Goal: Transaction & Acquisition: Purchase product/service

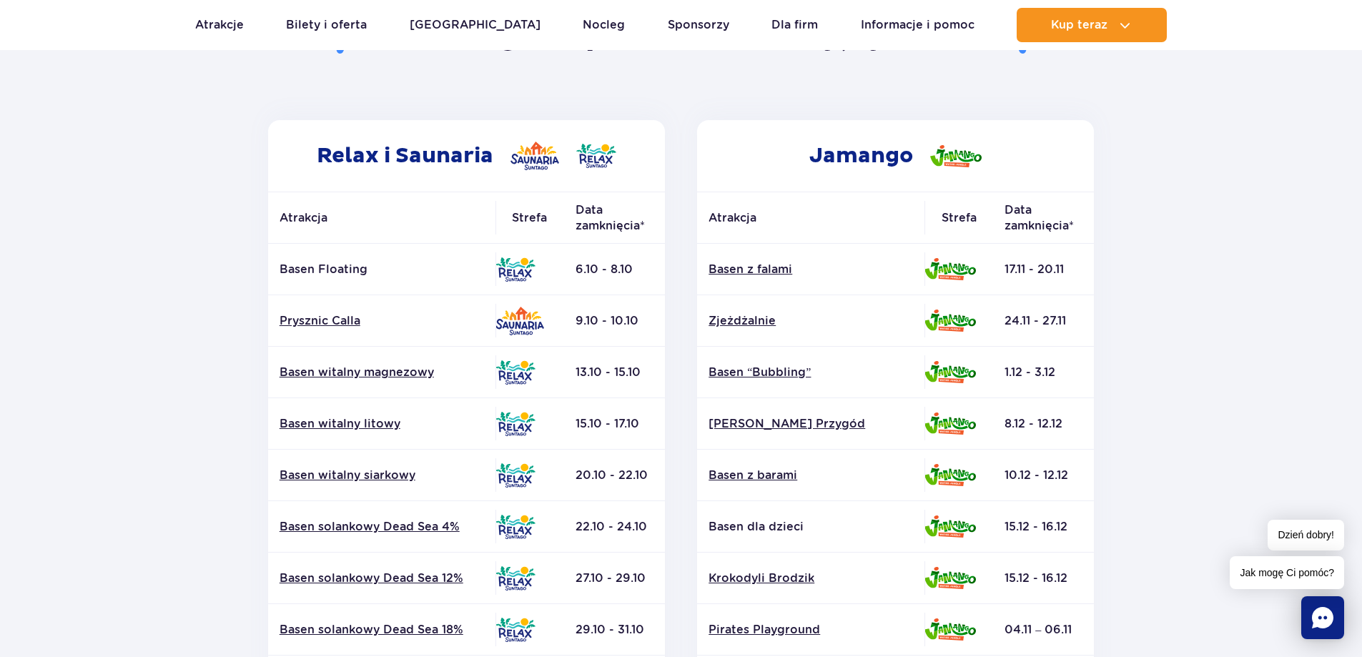
scroll to position [214, 0]
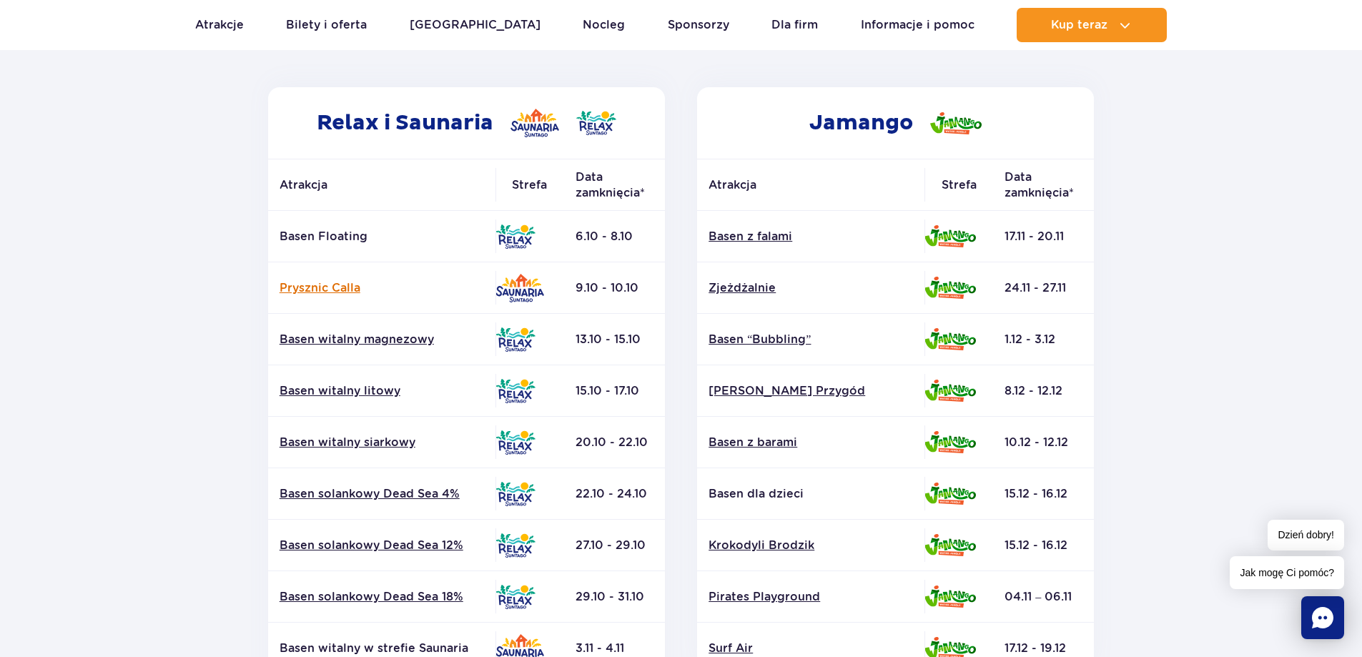
click at [332, 288] on link "Prysznic Calla" at bounding box center [381, 288] width 204 height 16
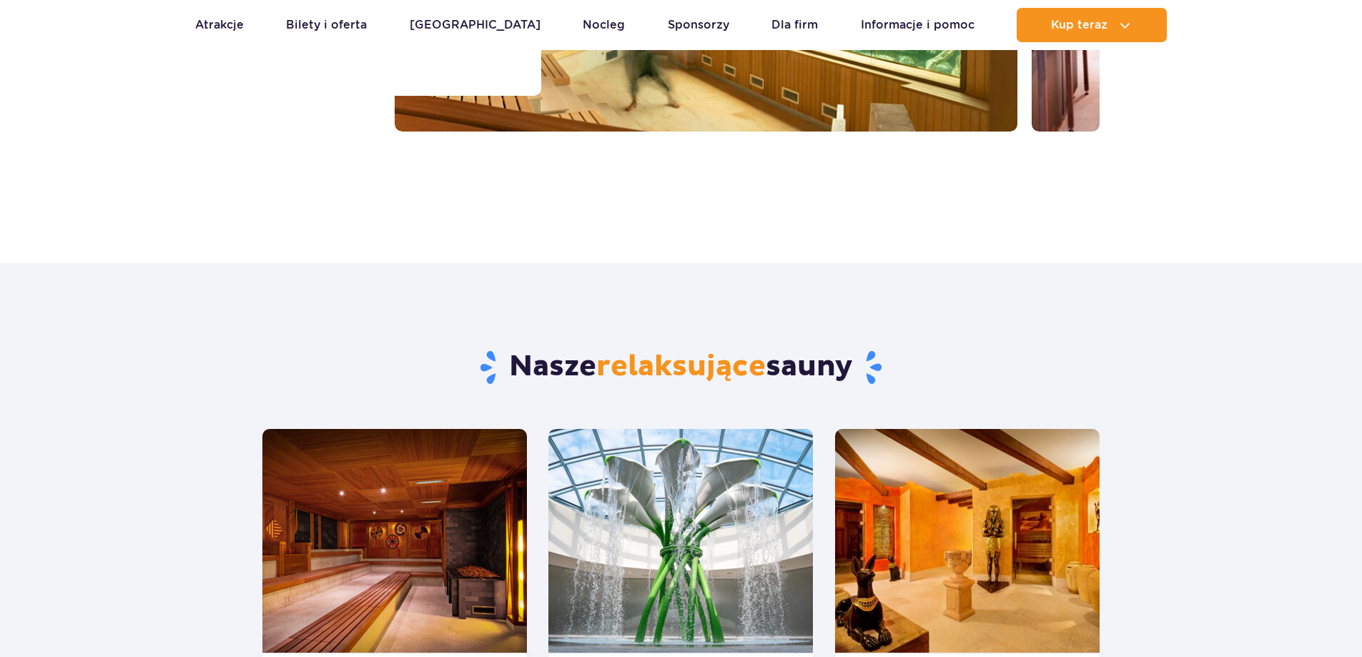
scroll to position [172, 0]
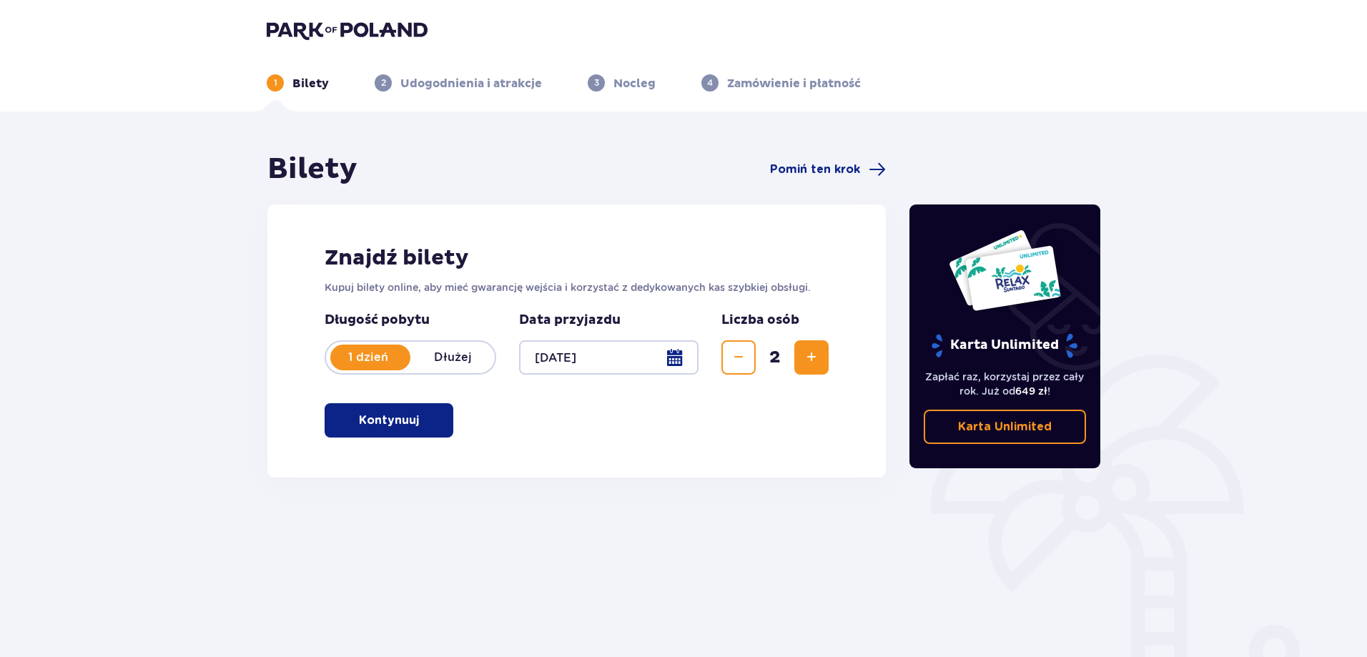
click at [383, 422] on p "Kontynuuj" at bounding box center [389, 420] width 60 height 16
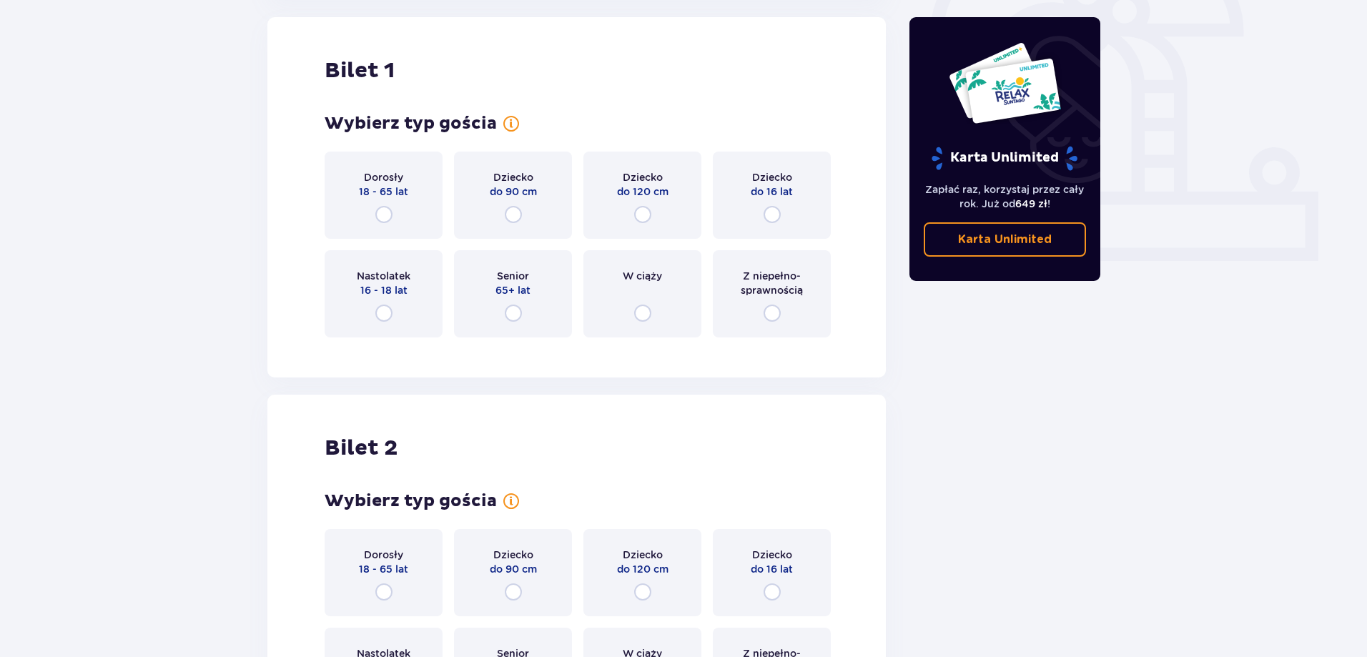
click at [382, 212] on input "radio" at bounding box center [383, 214] width 17 height 17
radio input "true"
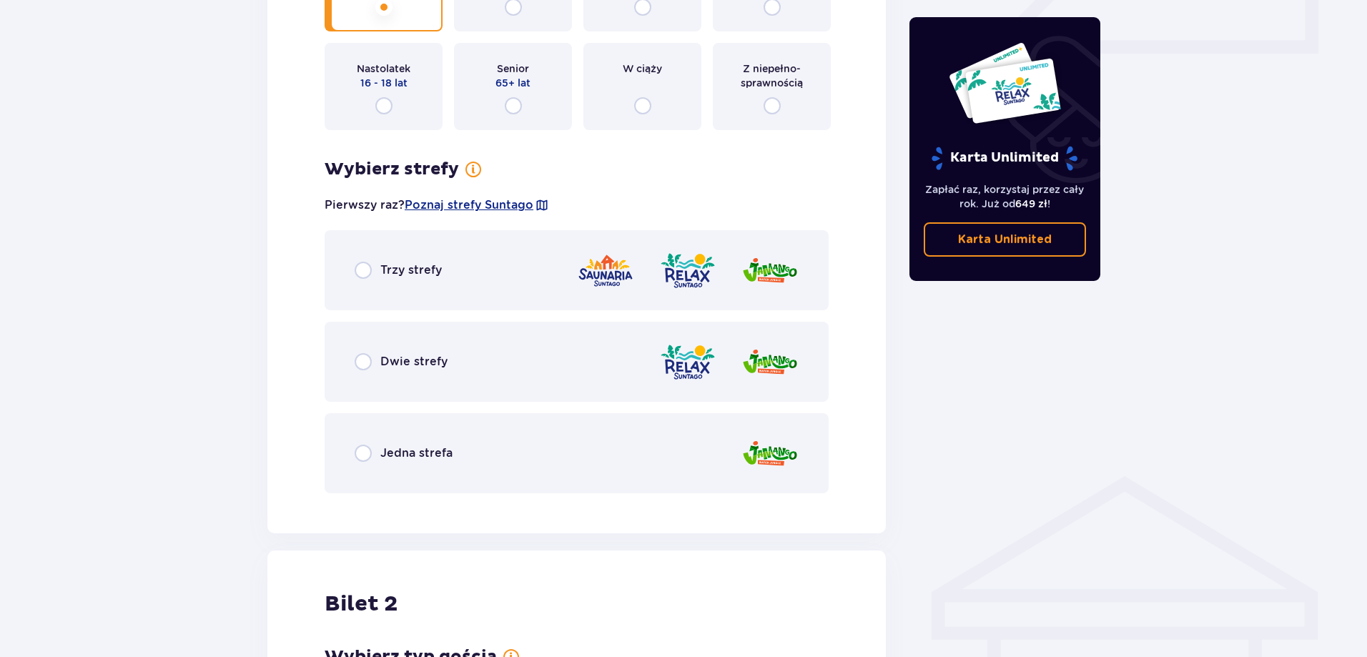
scroll to position [683, 0]
click at [364, 272] on input "radio" at bounding box center [362, 271] width 17 height 17
radio input "true"
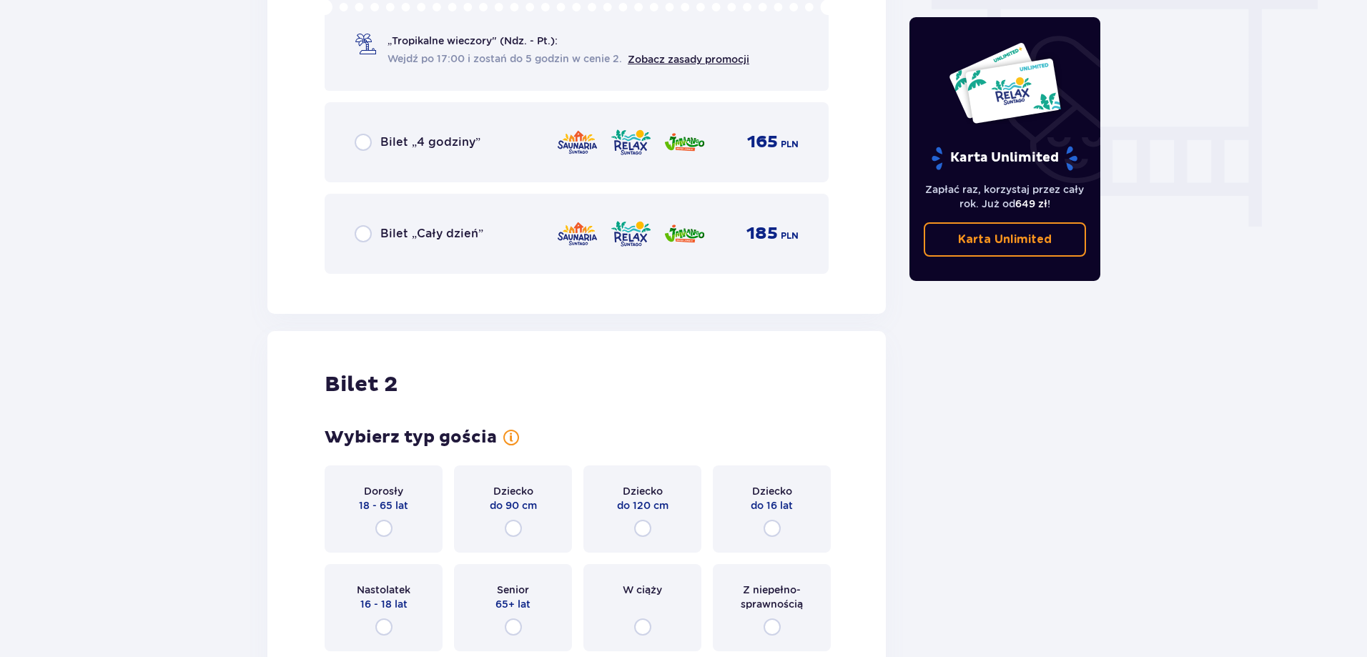
scroll to position [1046, 0]
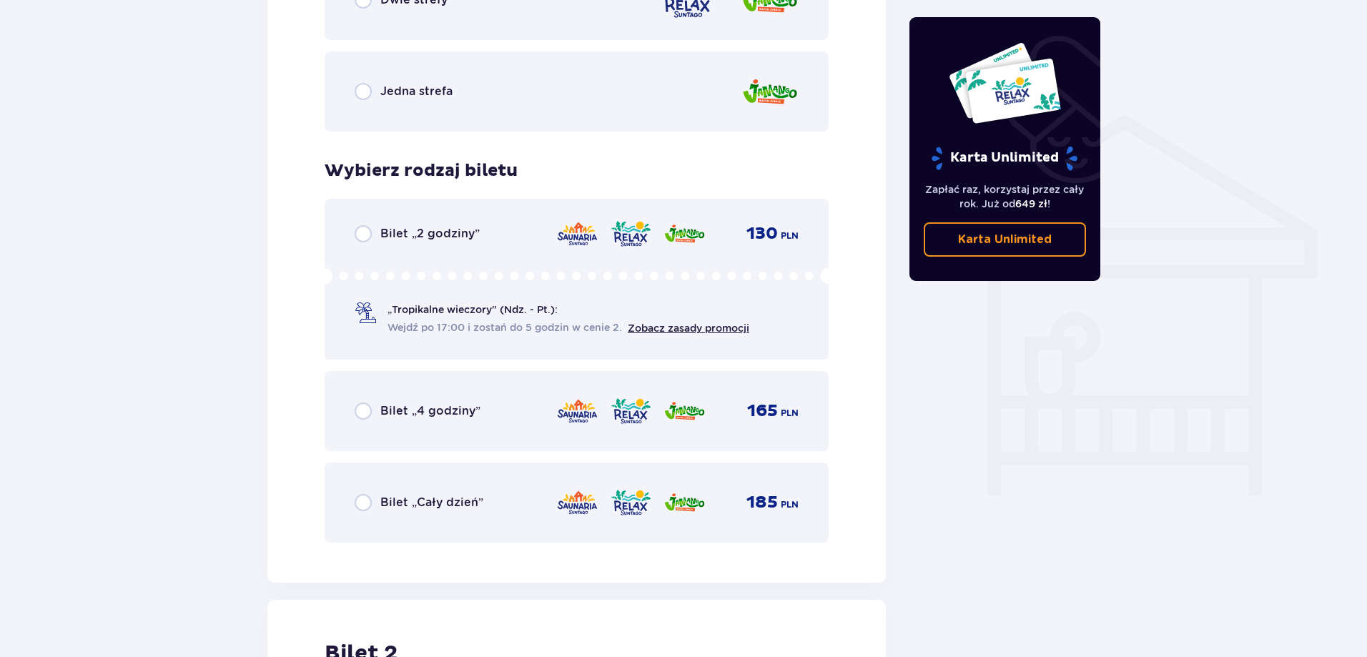
click at [364, 502] on input "radio" at bounding box center [362, 502] width 17 height 17
radio input "true"
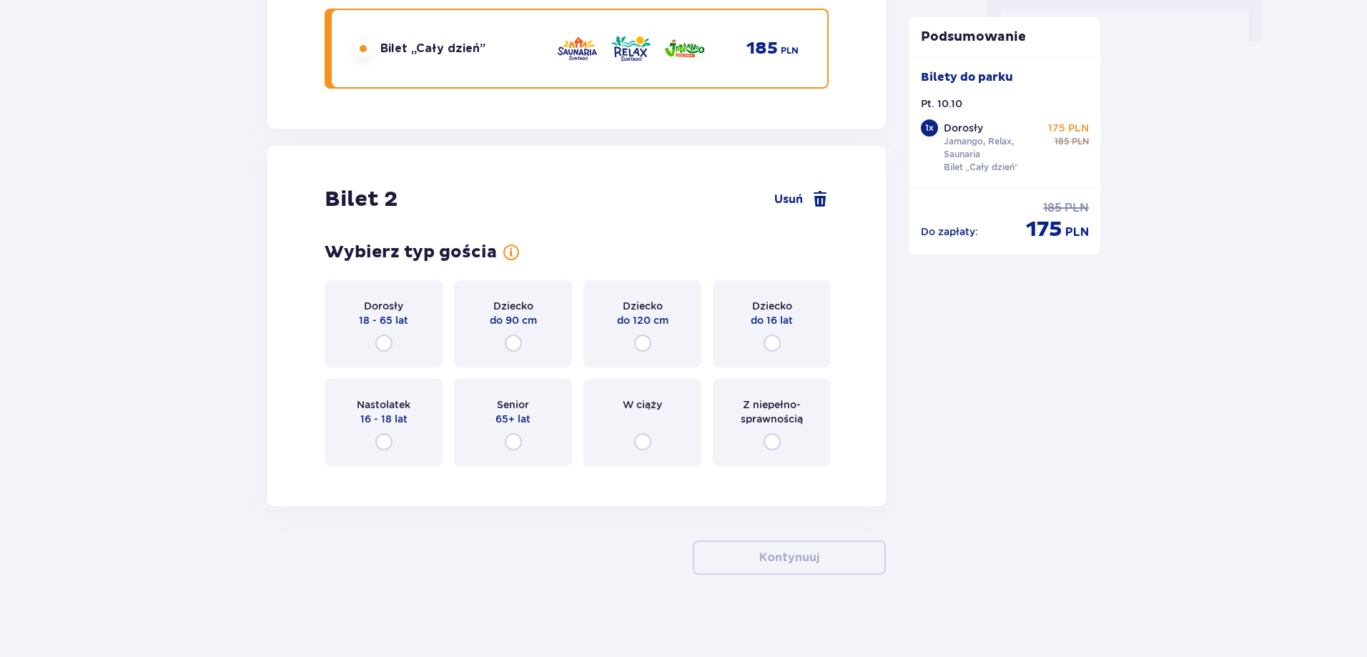
scroll to position [1504, 0]
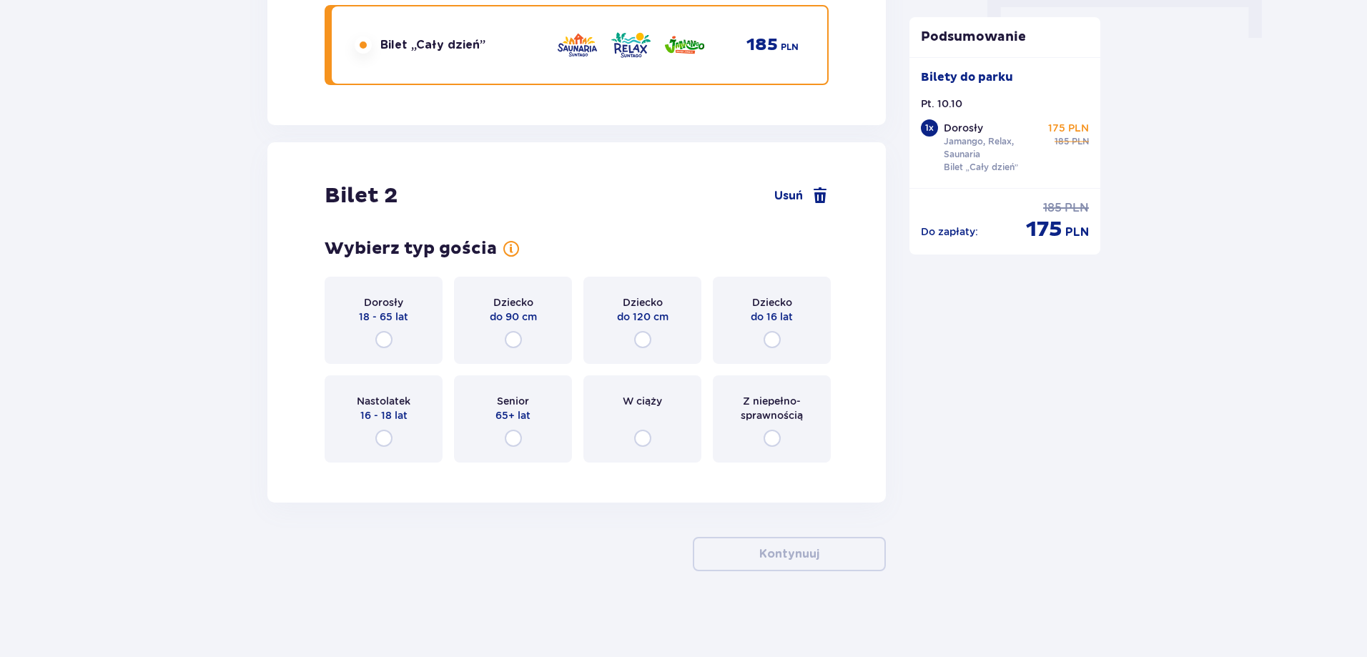
click at [381, 343] on input "radio" at bounding box center [383, 339] width 17 height 17
radio input "true"
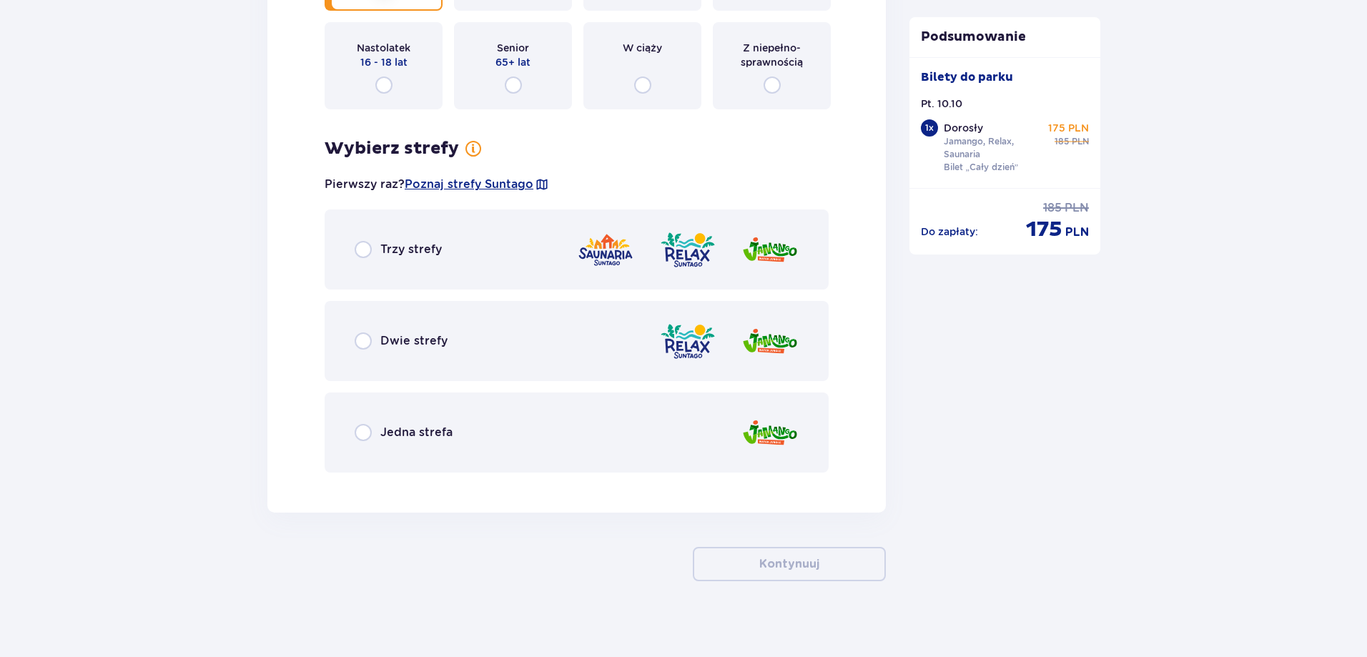
scroll to position [1867, 0]
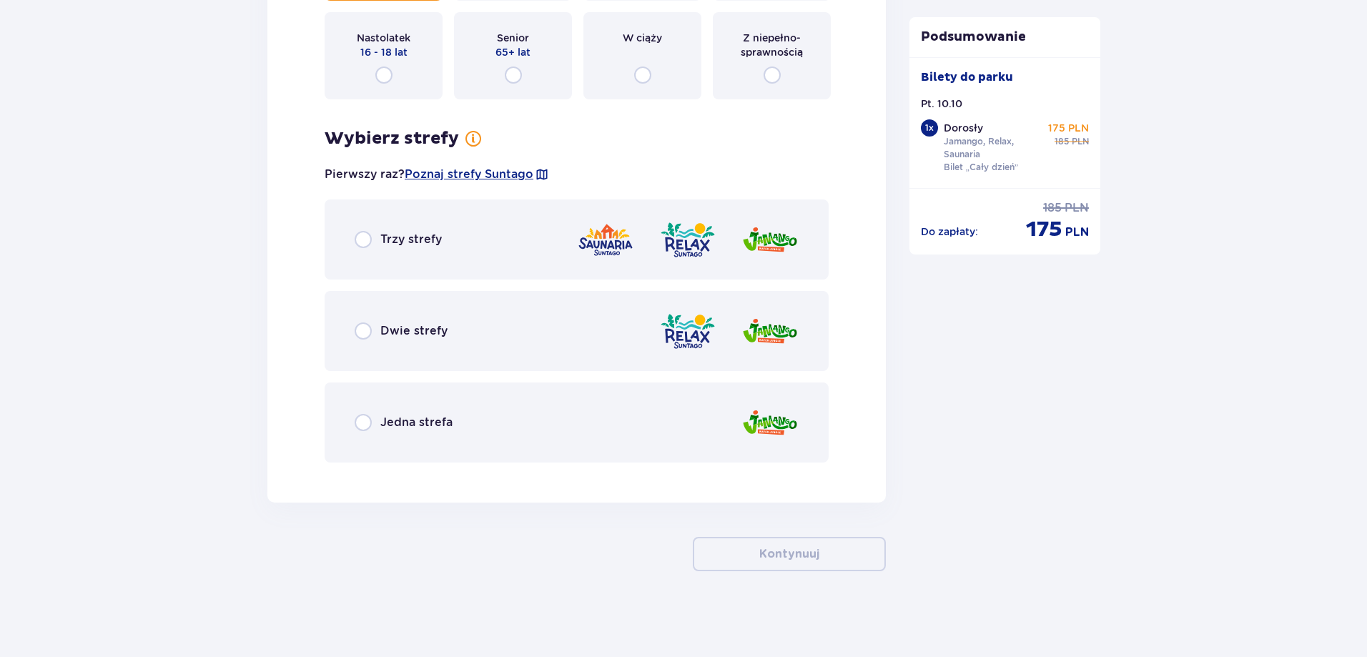
click at [361, 329] on input "radio" at bounding box center [362, 330] width 17 height 17
radio input "true"
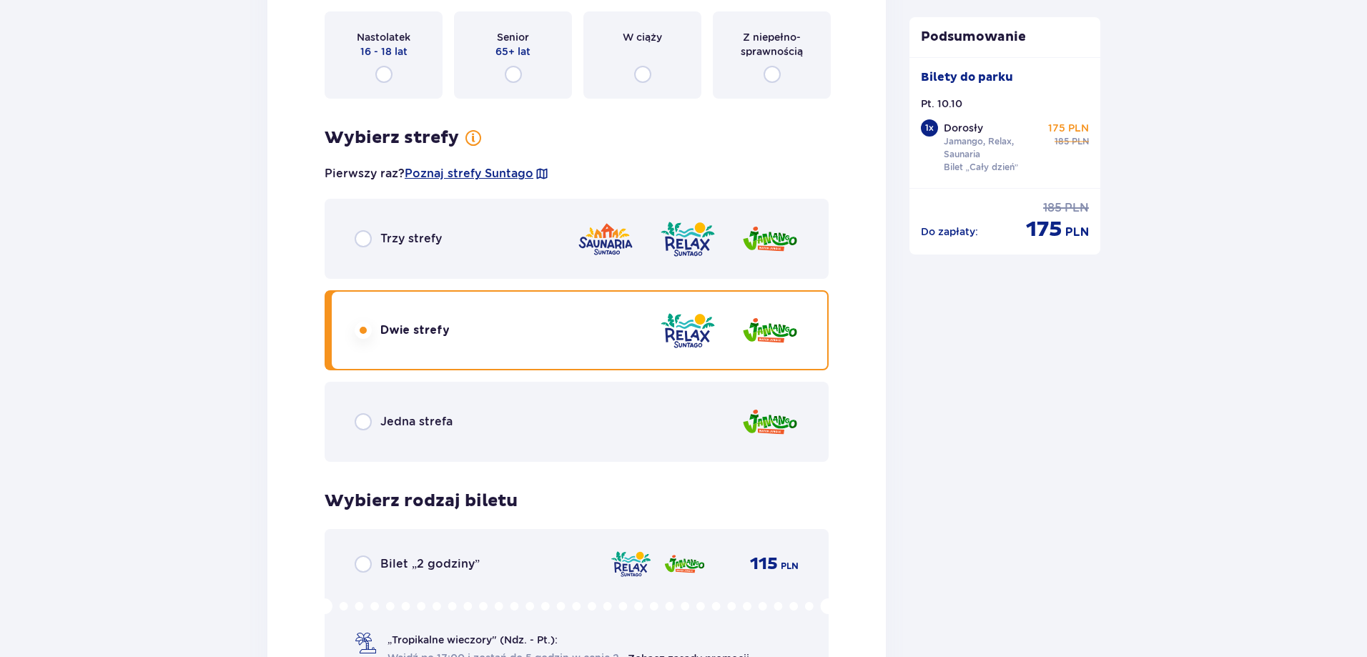
scroll to position [1849, 0]
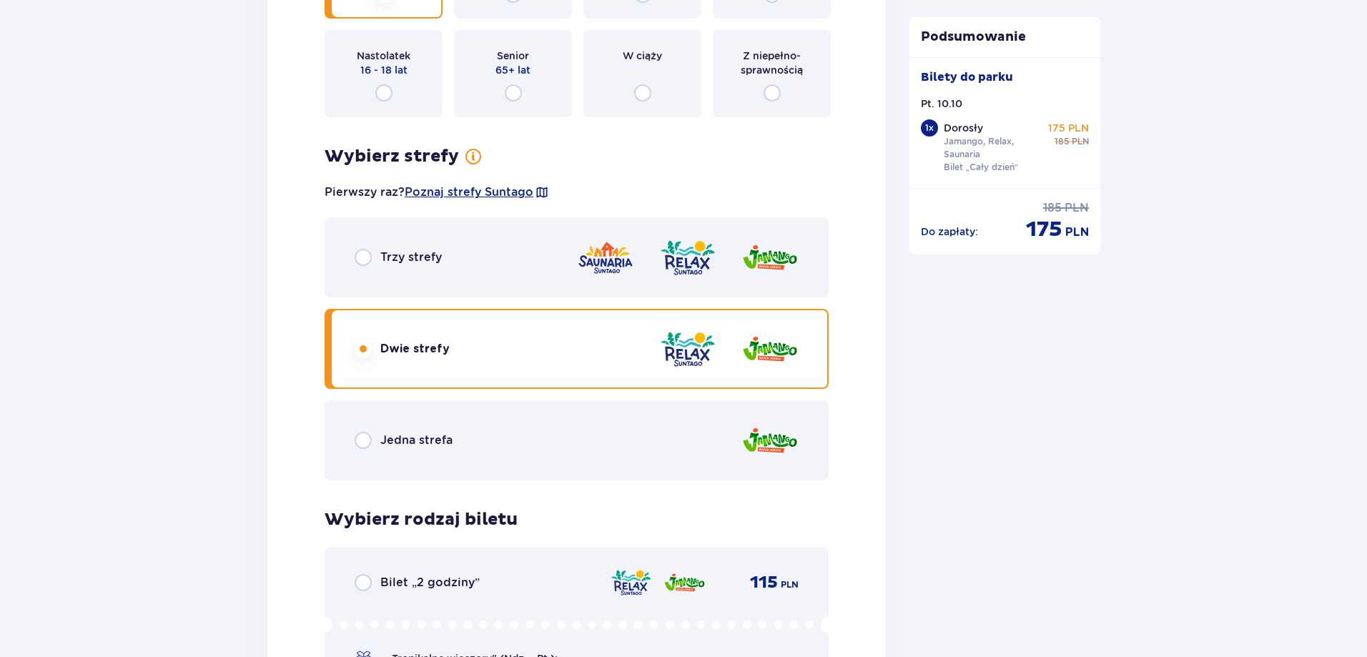
click at [362, 257] on input "radio" at bounding box center [362, 257] width 17 height 17
radio input "true"
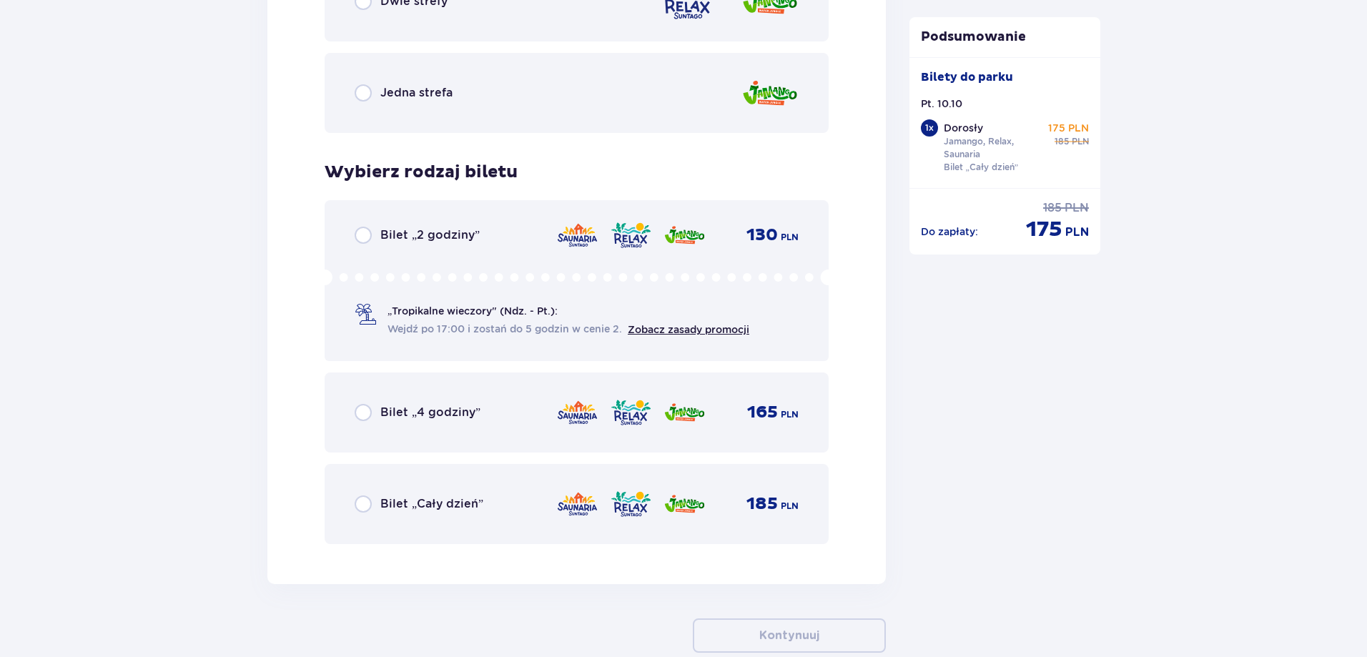
scroll to position [2206, 0]
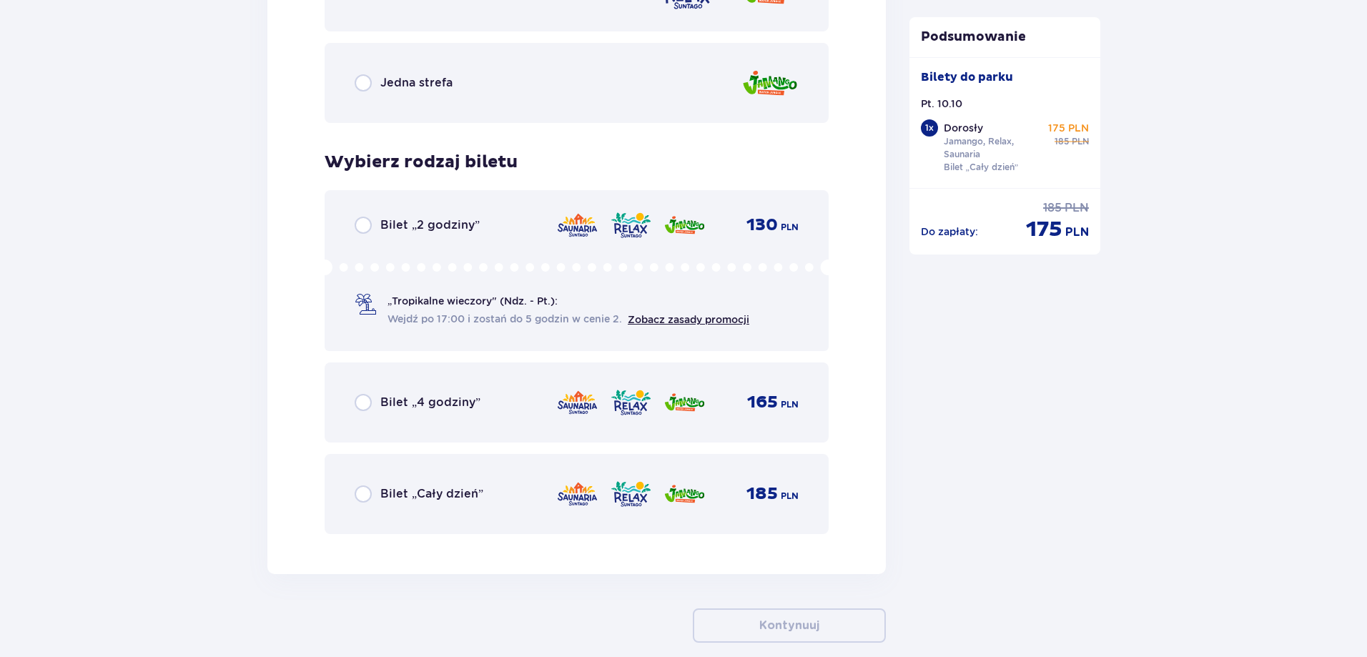
click at [363, 495] on input "radio" at bounding box center [362, 493] width 17 height 17
radio input "true"
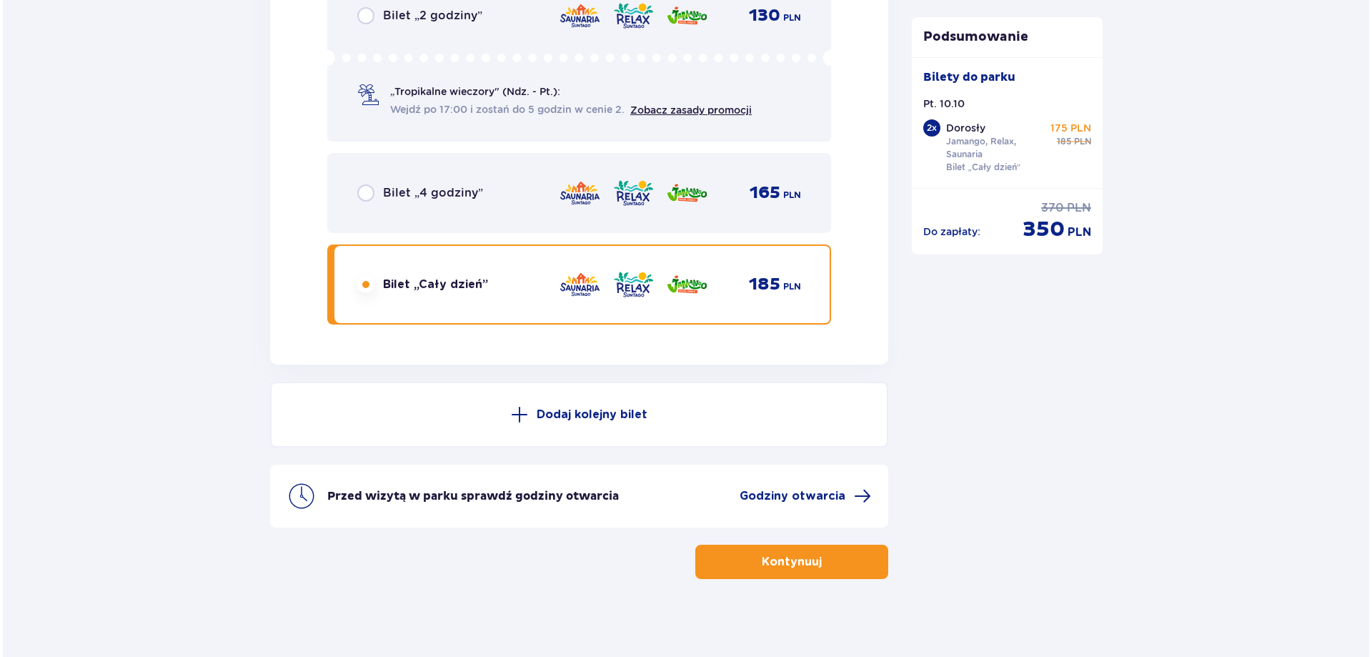
scroll to position [2424, 0]
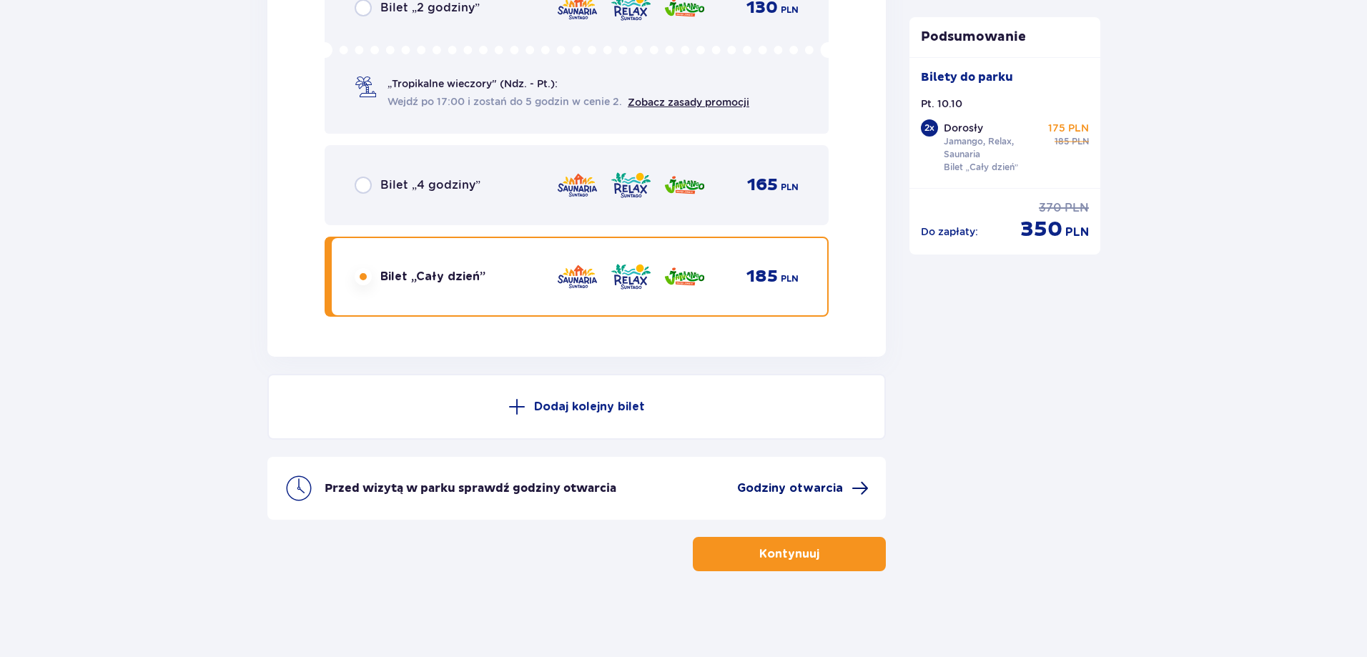
click at [774, 490] on span "Godziny otwarcia" at bounding box center [790, 488] width 106 height 16
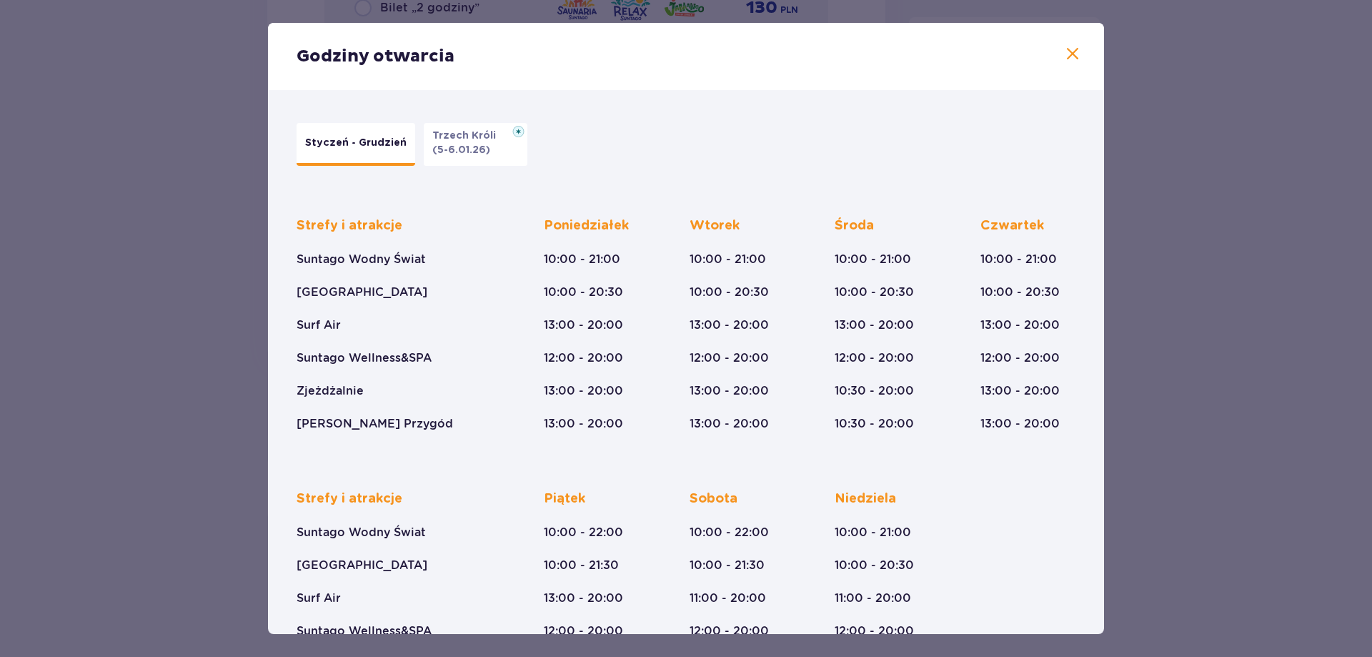
click at [1067, 54] on span at bounding box center [1072, 54] width 17 height 17
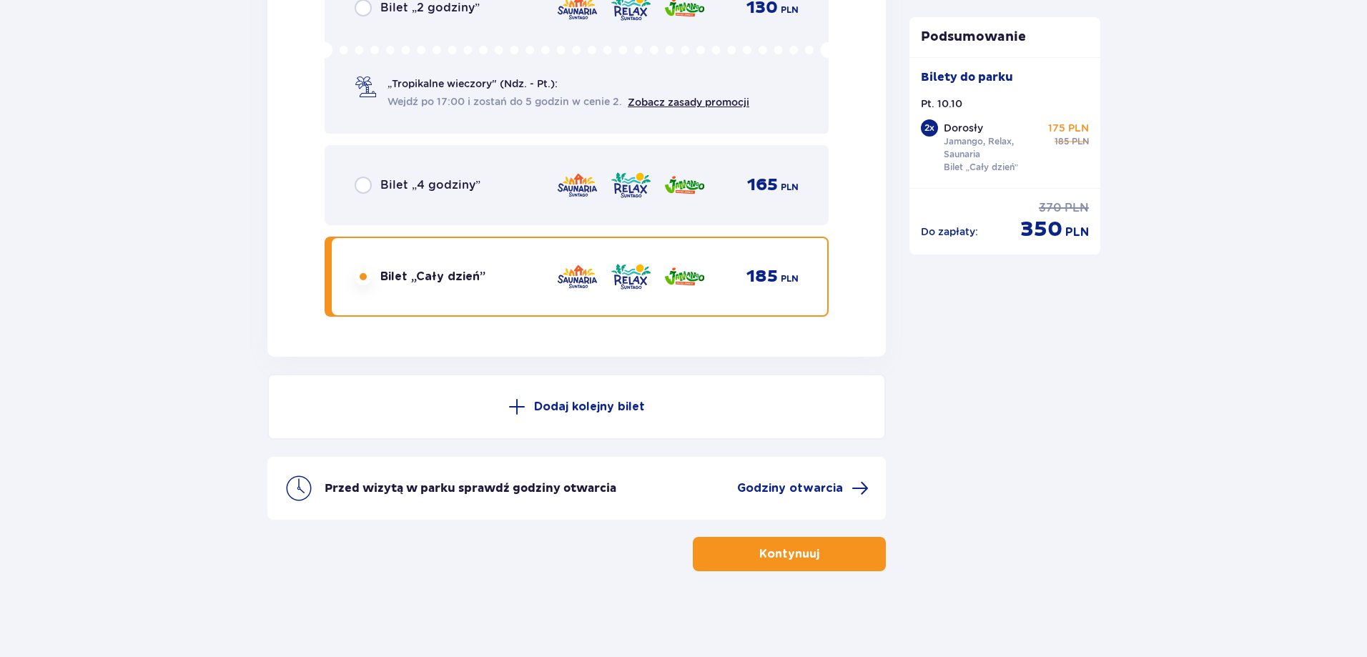
click at [793, 556] on p "Kontynuuj" at bounding box center [789, 554] width 60 height 16
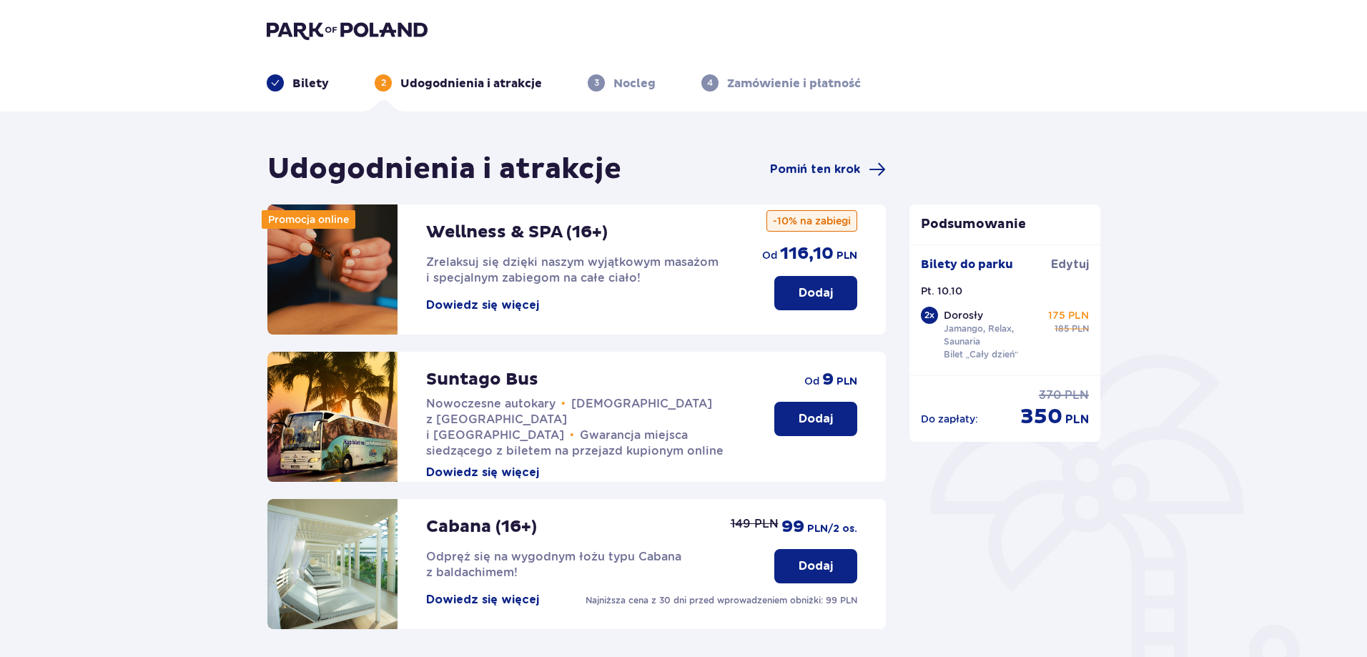
click at [304, 81] on p "Bilety" at bounding box center [310, 84] width 36 height 16
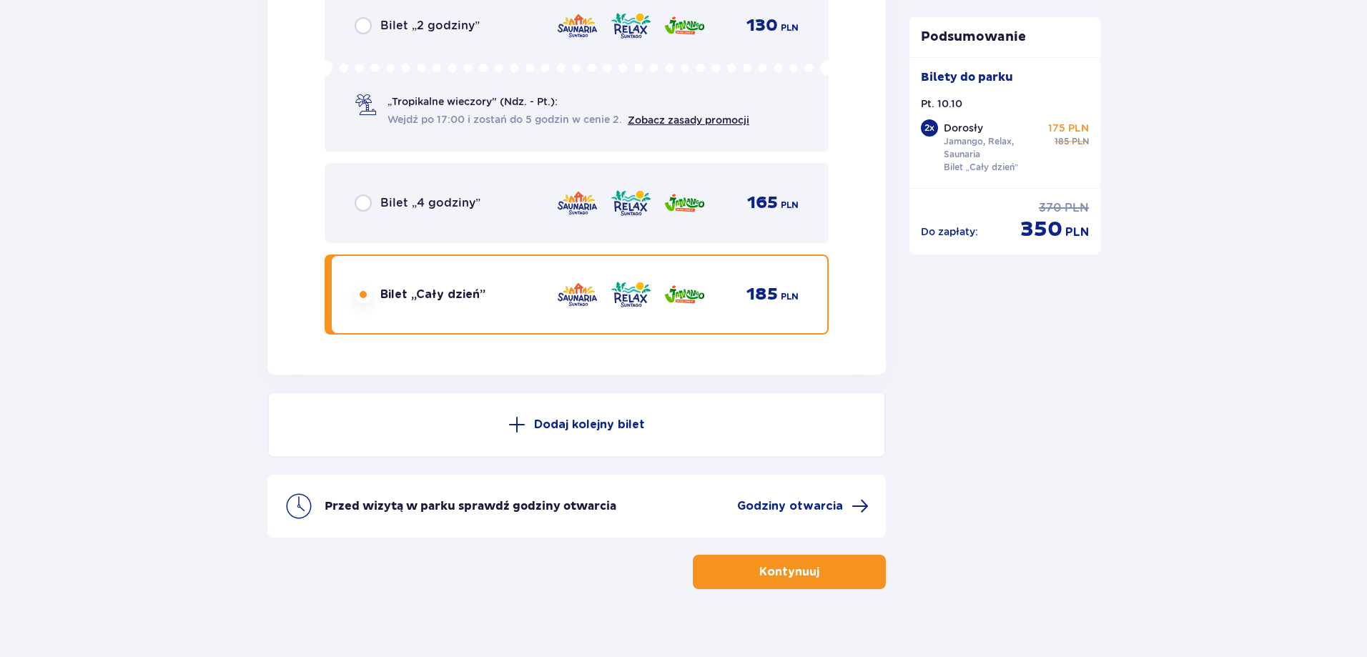
scroll to position [2424, 0]
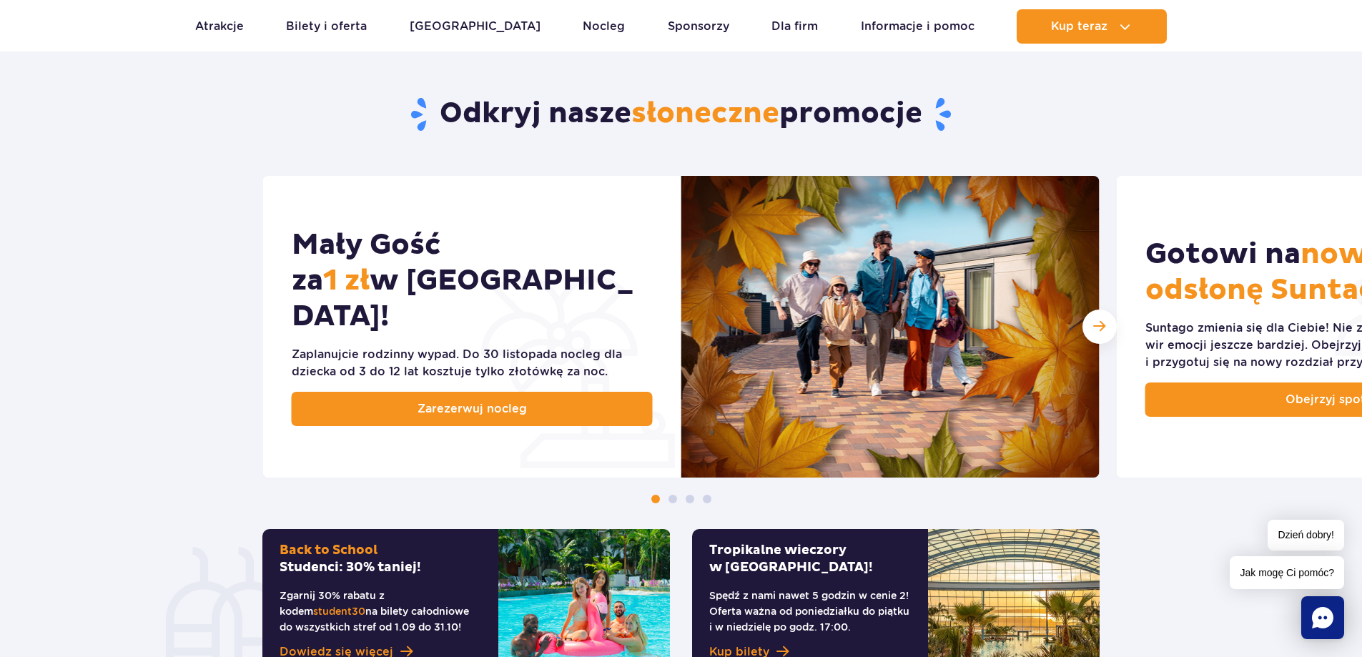
scroll to position [572, 0]
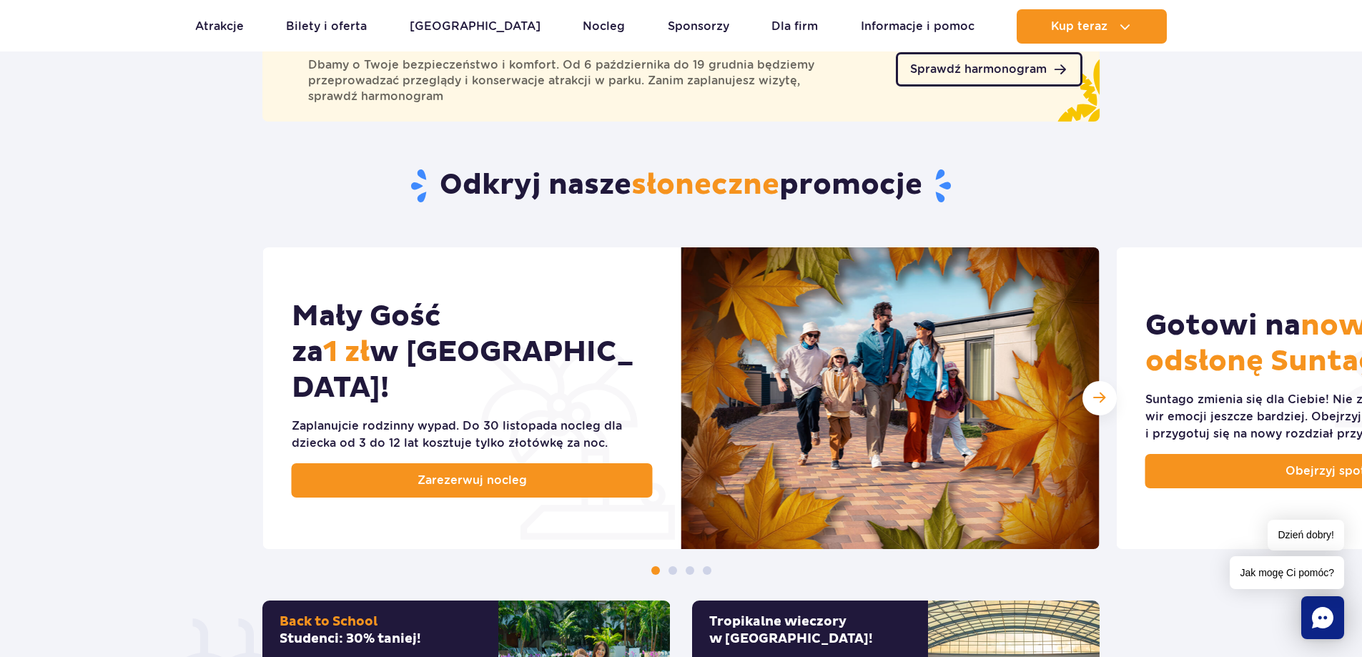
click at [971, 68] on span "Sprawdź harmonogram" at bounding box center [978, 69] width 137 height 11
